Goal: Entertainment & Leisure: Browse casually

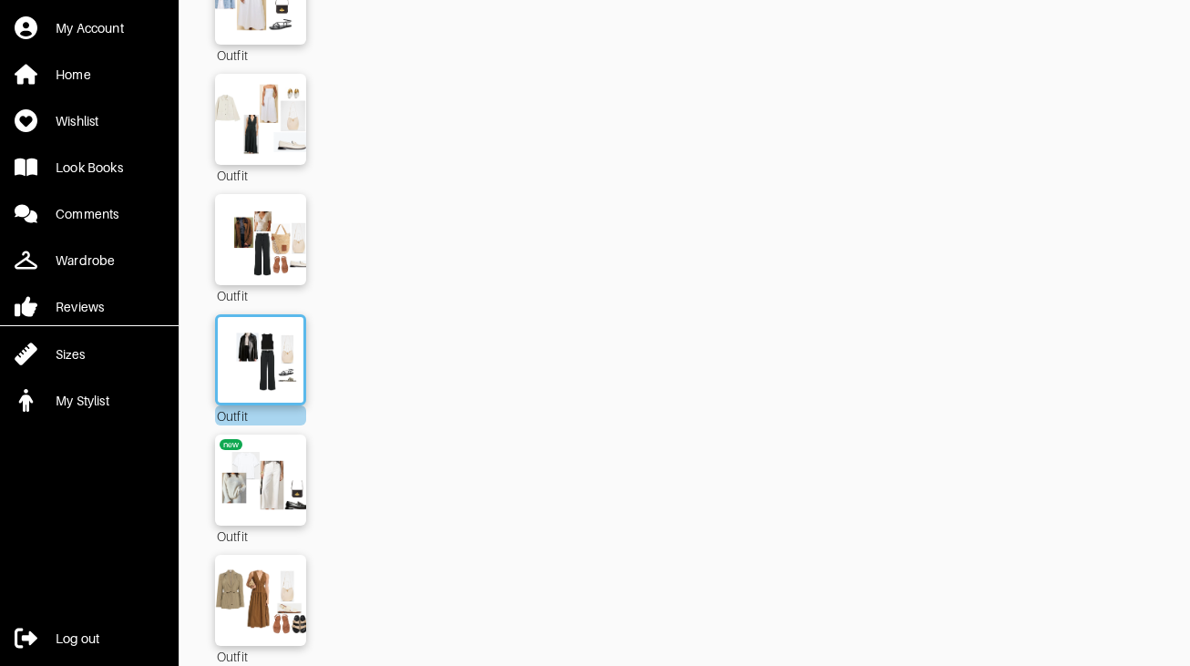
scroll to position [6599, 0]
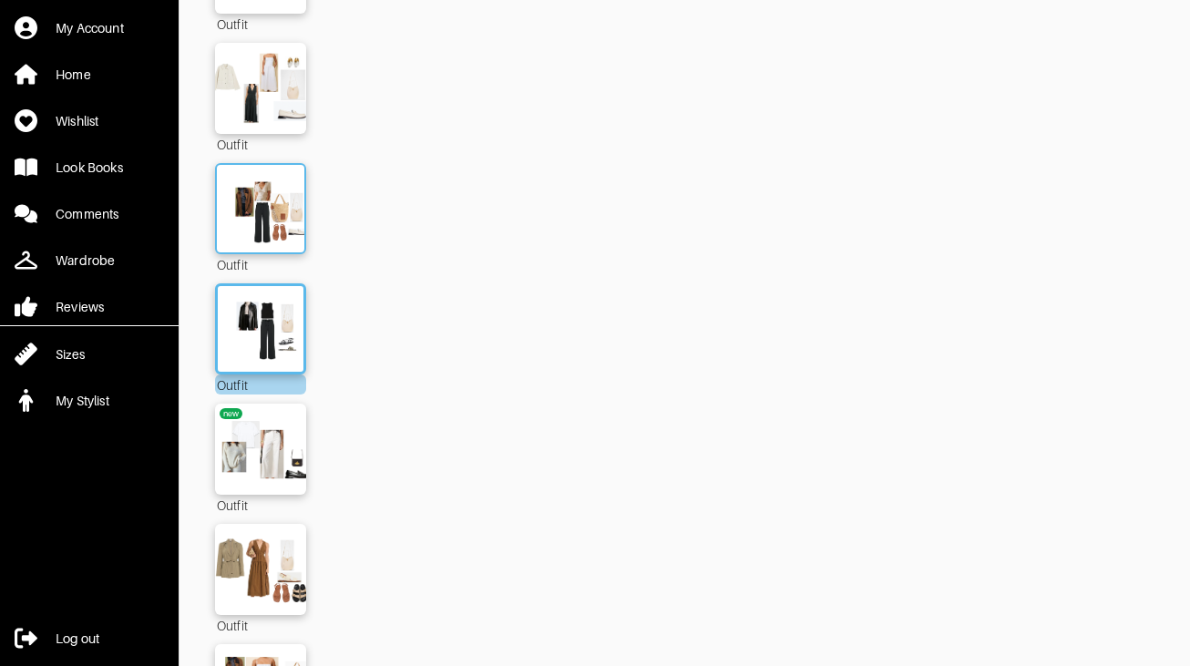
click at [243, 174] on img at bounding box center [260, 208] width 98 height 69
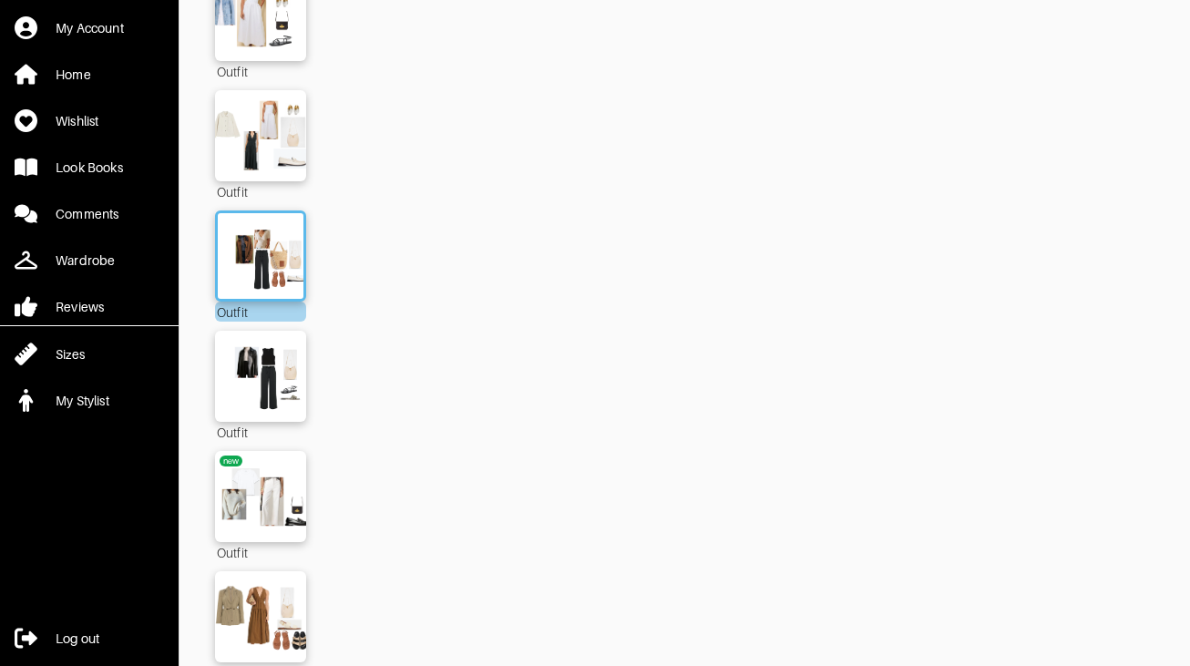
scroll to position [6553, 0]
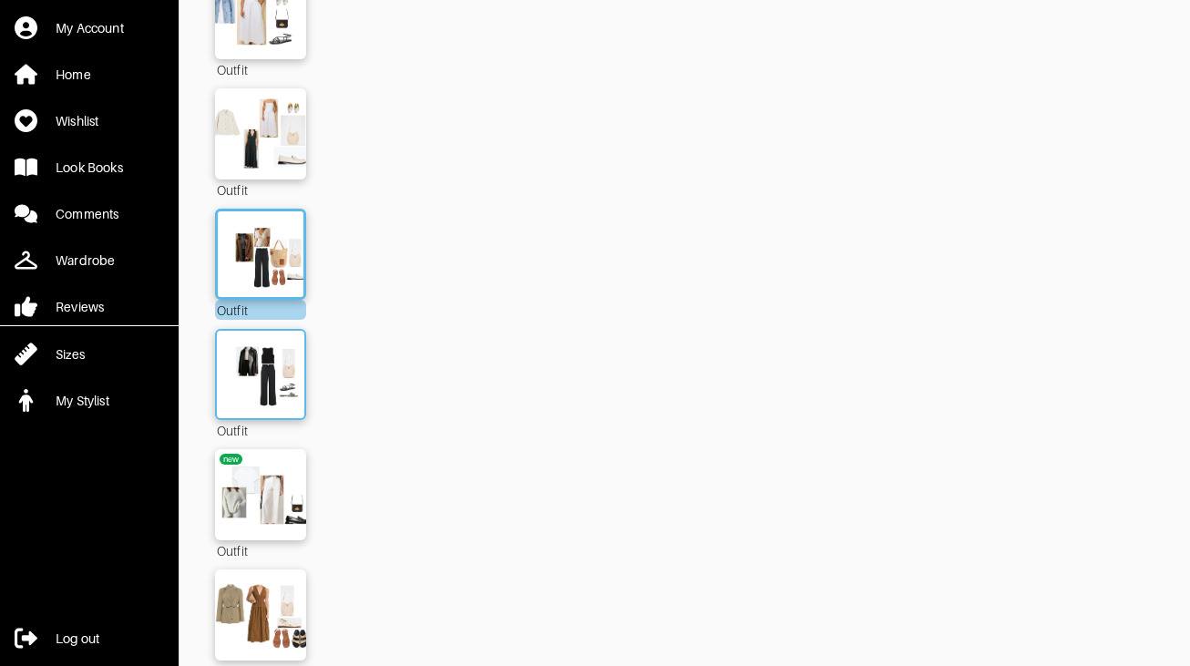
click at [270, 367] on img at bounding box center [260, 374] width 98 height 69
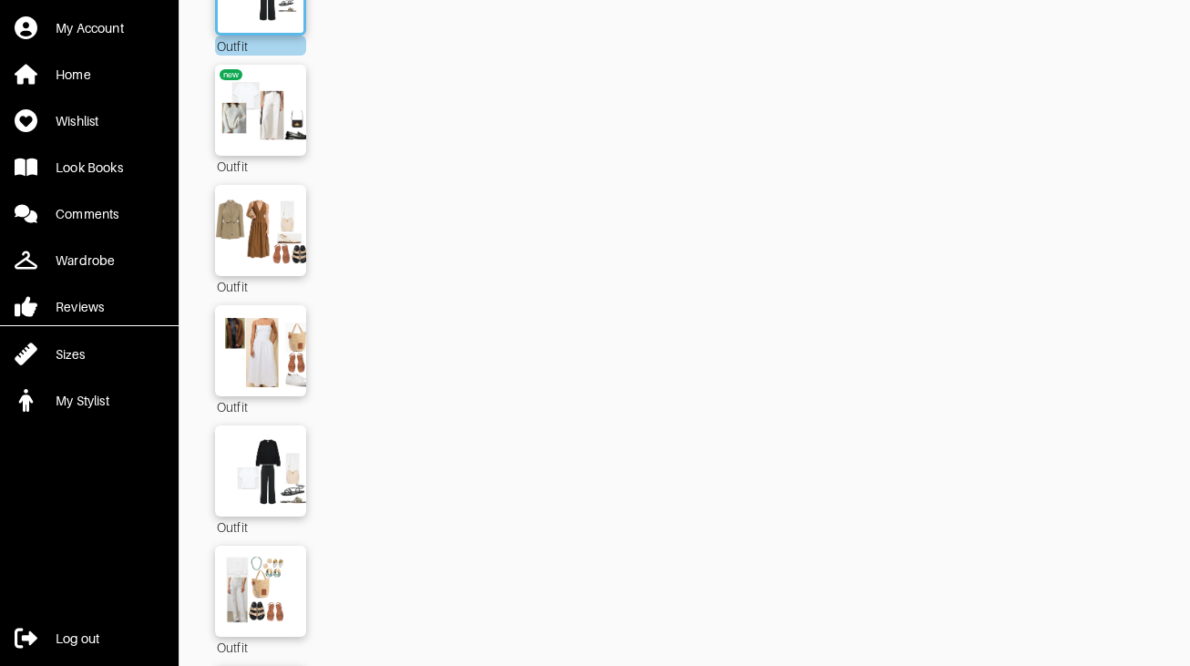
scroll to position [6934, 0]
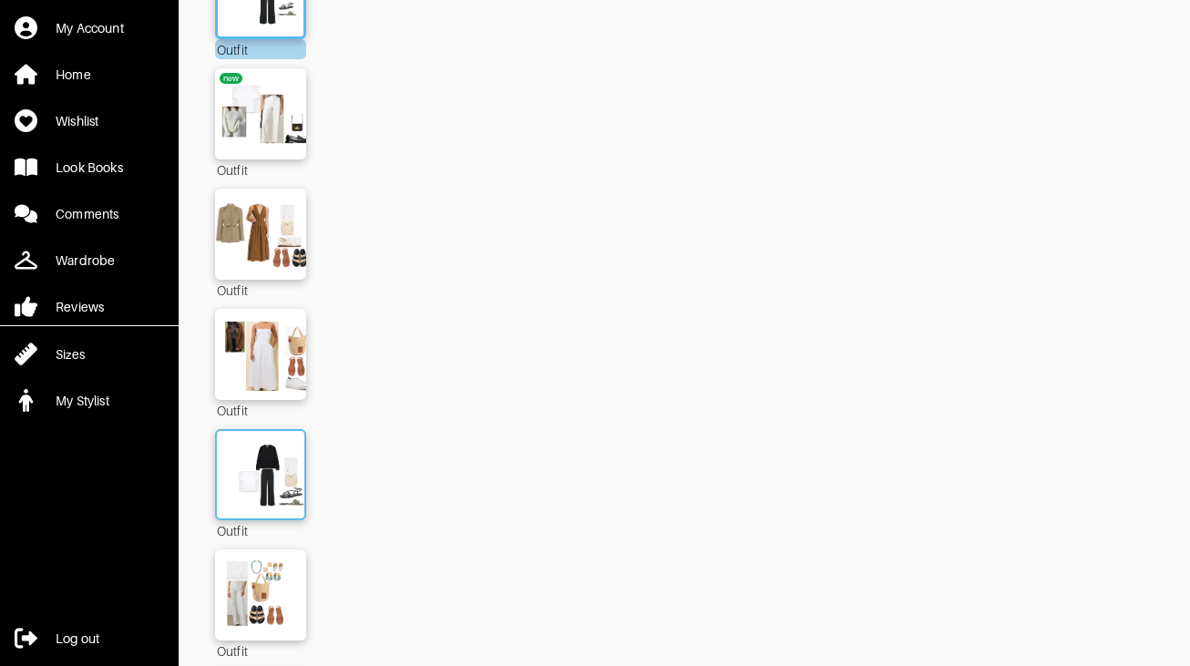
click at [269, 456] on img at bounding box center [260, 474] width 98 height 69
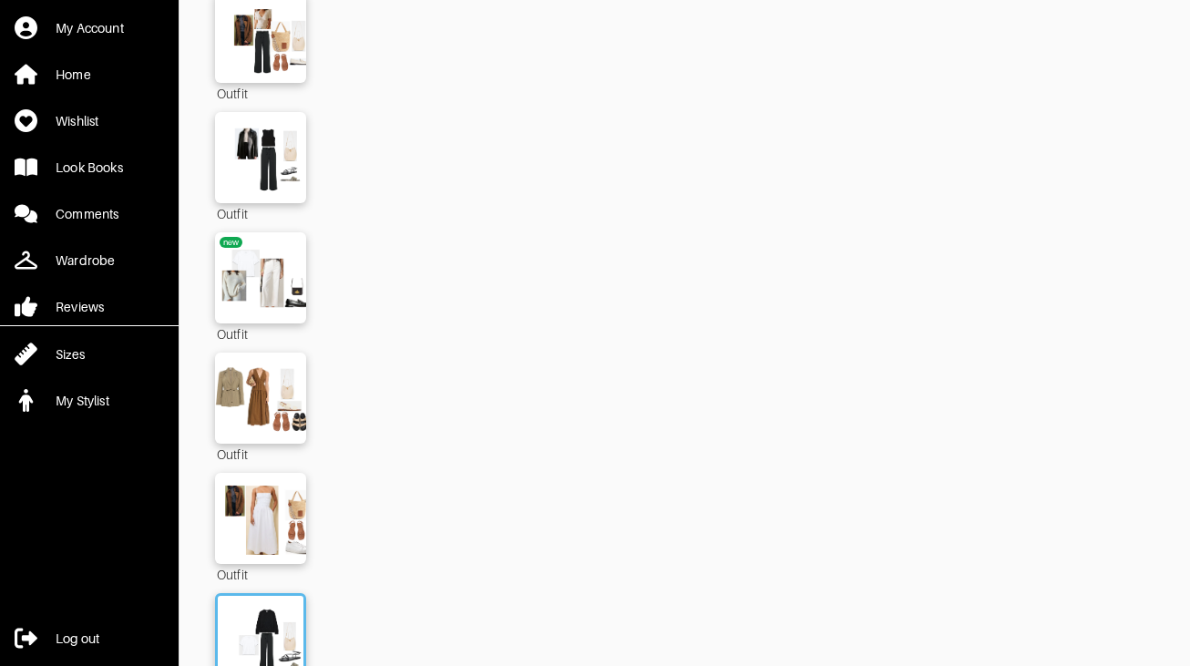
scroll to position [6766, 0]
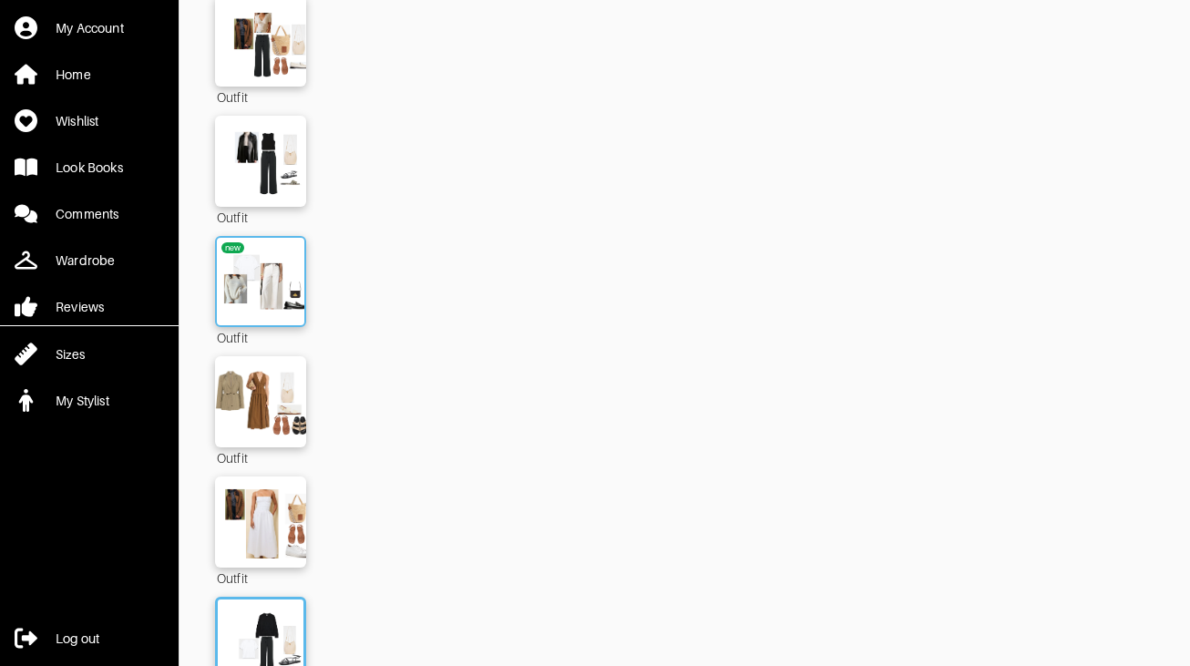
click at [276, 247] on img at bounding box center [260, 281] width 98 height 69
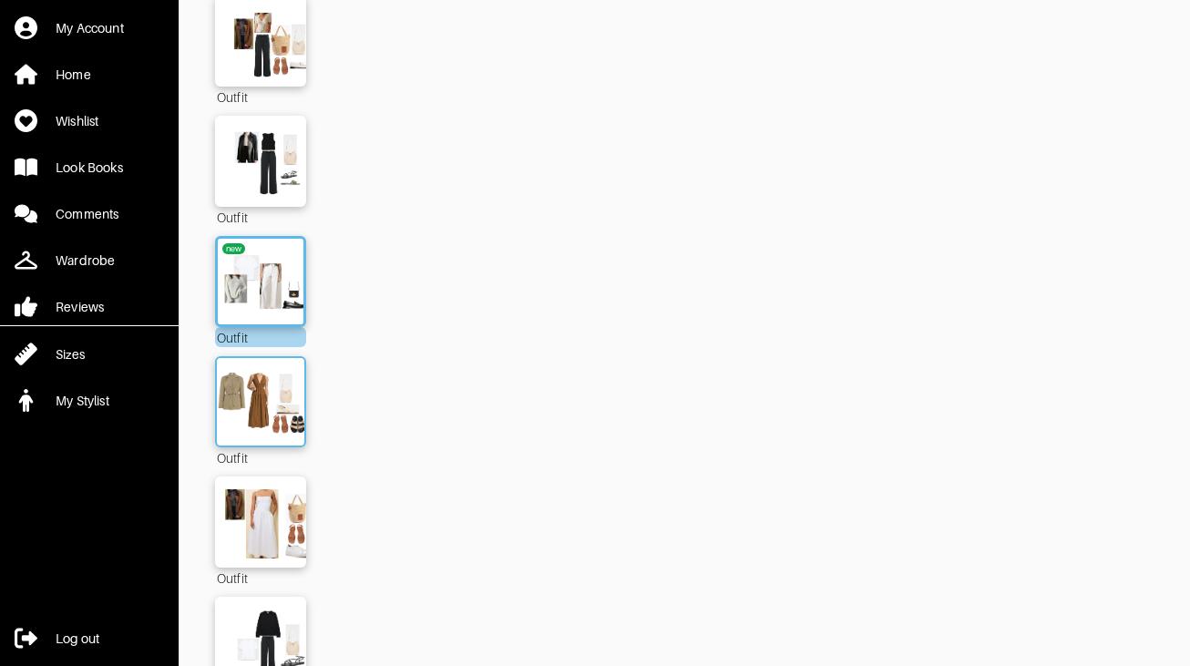
click at [242, 389] on img at bounding box center [260, 401] width 98 height 69
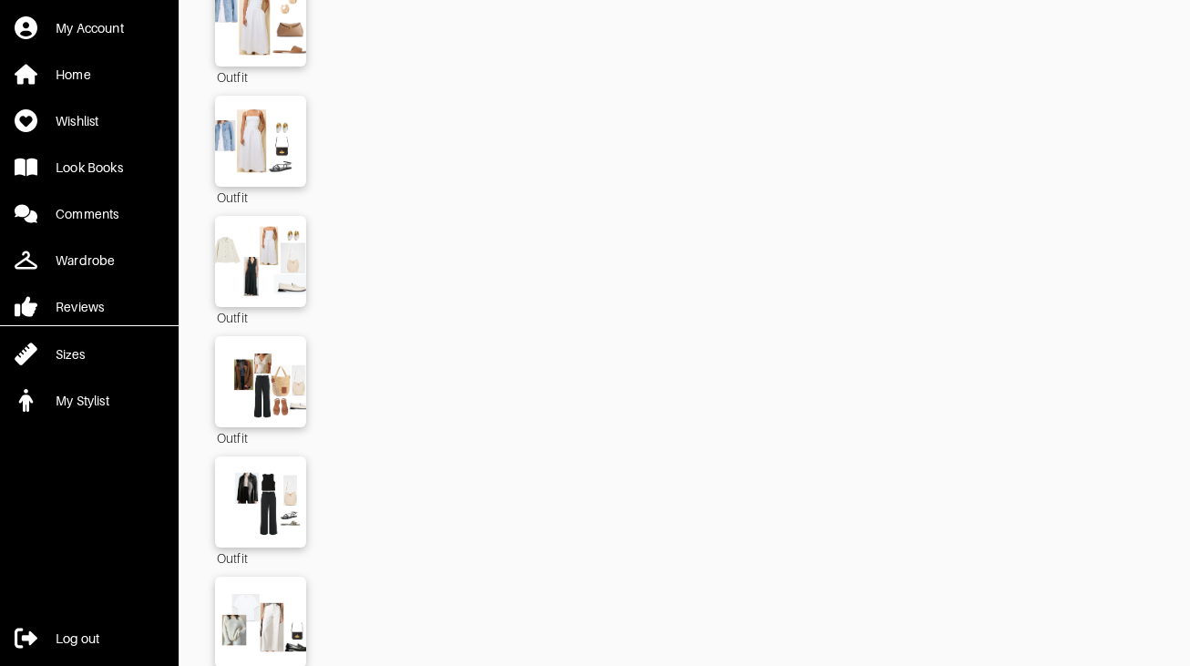
scroll to position [6262, 0]
